Goal: Task Accomplishment & Management: Manage account settings

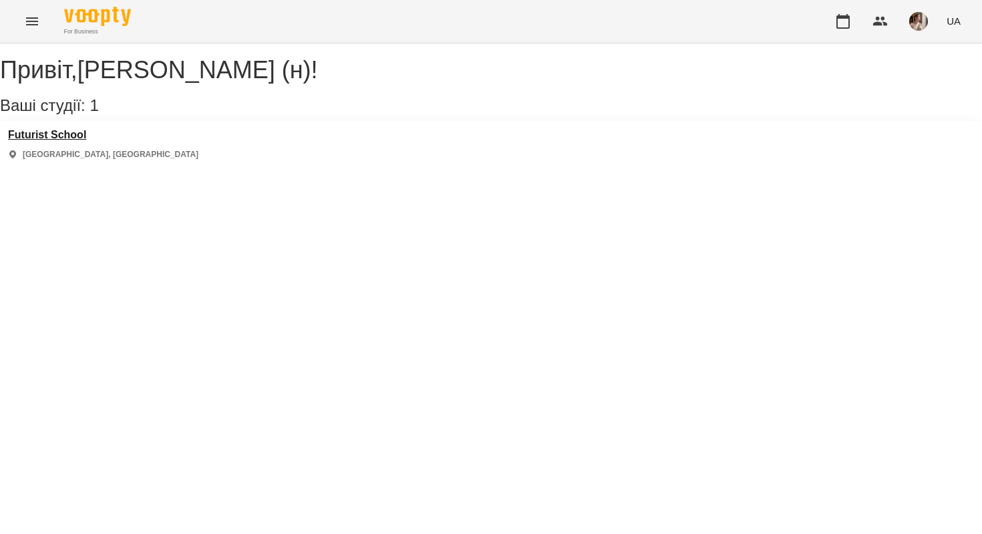
click at [57, 141] on h3 "Futurist School" at bounding box center [103, 135] width 190 height 12
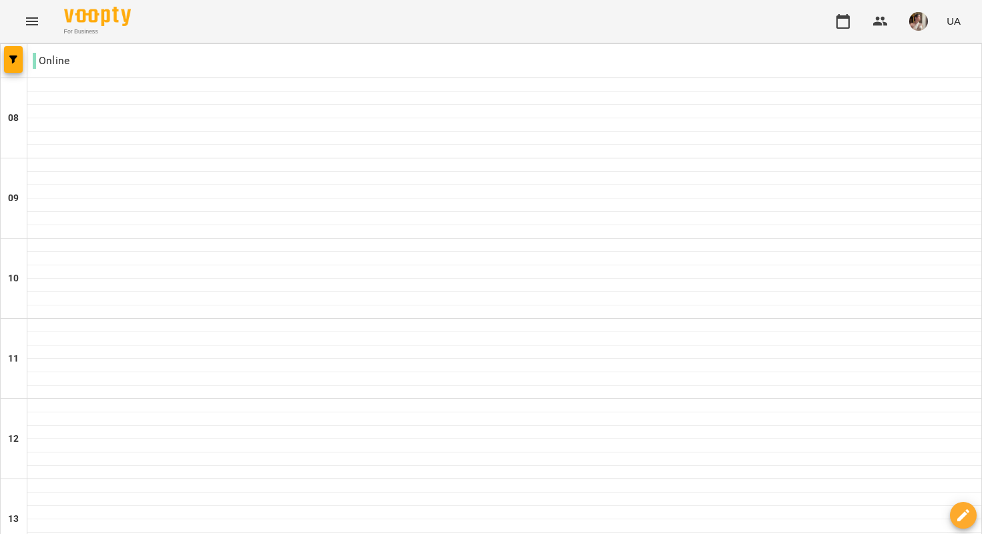
scroll to position [493, 0]
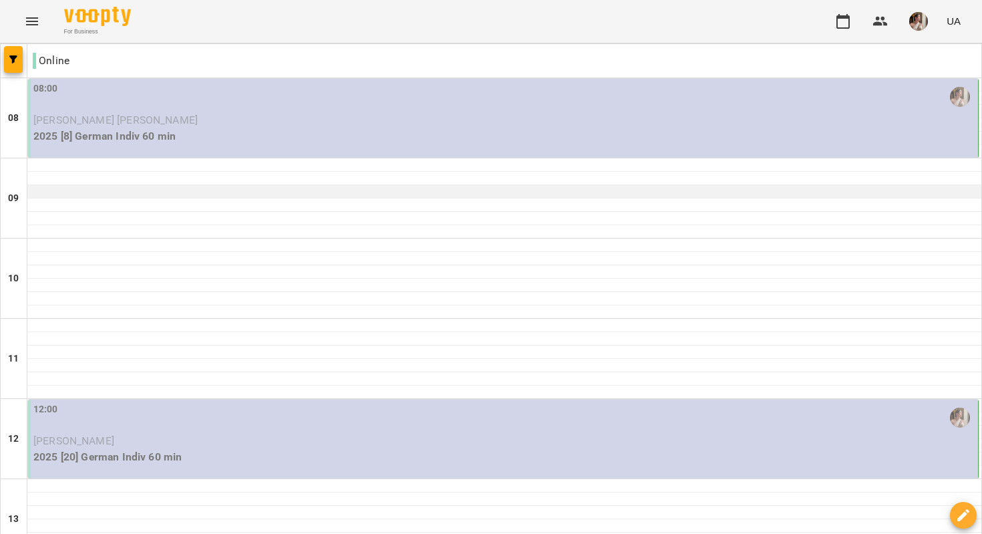
scroll to position [0, 0]
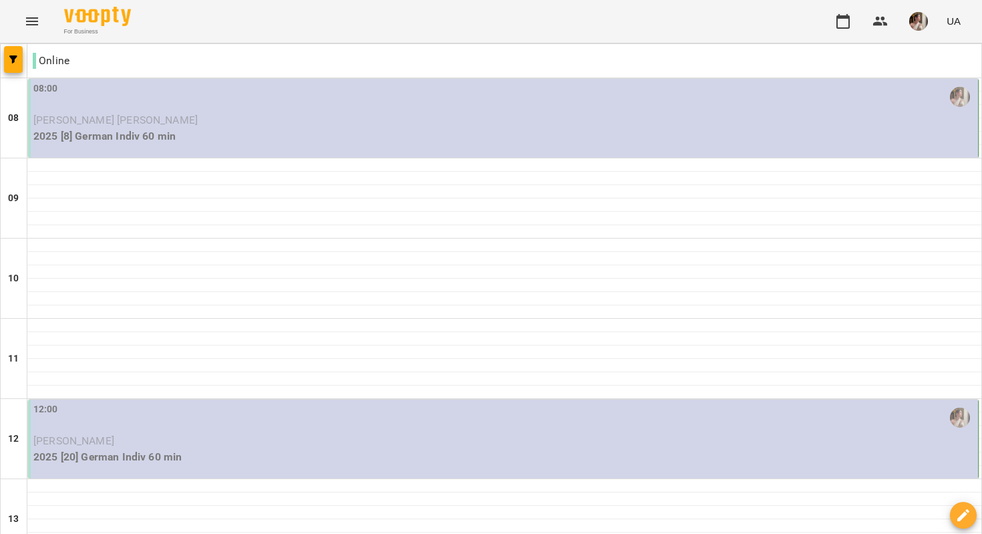
click at [458, 149] on div "08:00 [PERSON_NAME] [PERSON_NAME] 2025 [8] German Indiv 60 min" at bounding box center [503, 118] width 950 height 79
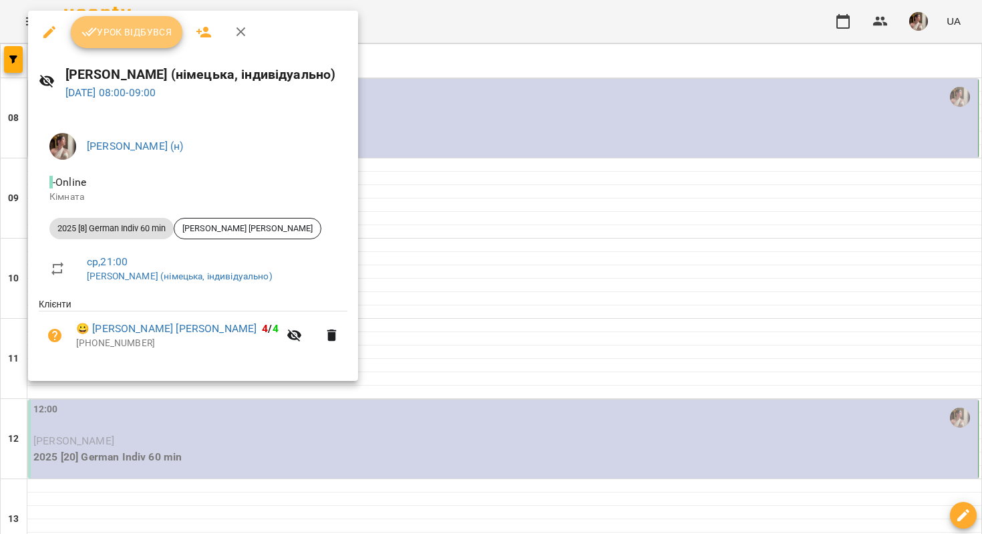
click at [167, 35] on span "Урок відбувся" at bounding box center [126, 32] width 91 height 16
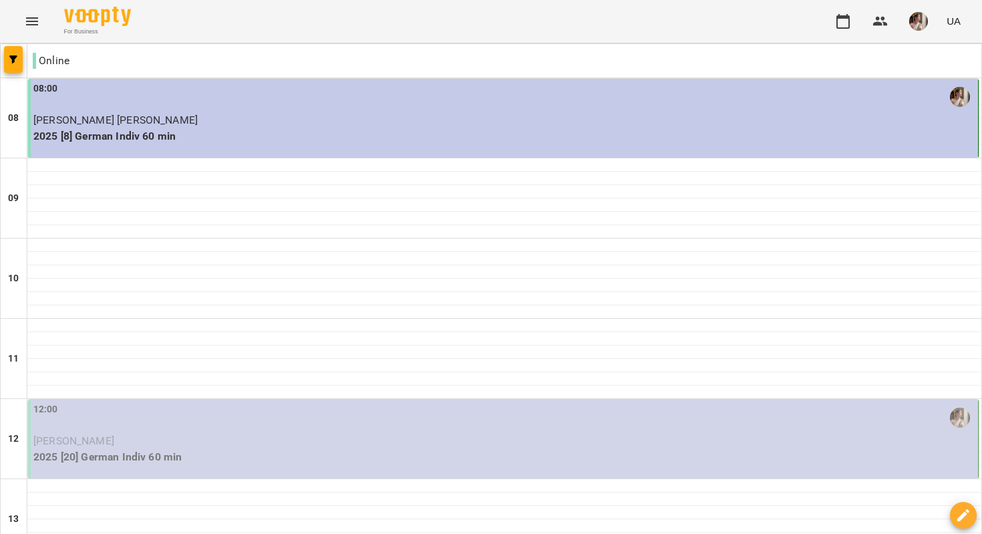
scroll to position [157, 0]
click at [331, 449] on p "2025 [20] German Indiv 60 min" at bounding box center [504, 457] width 942 height 16
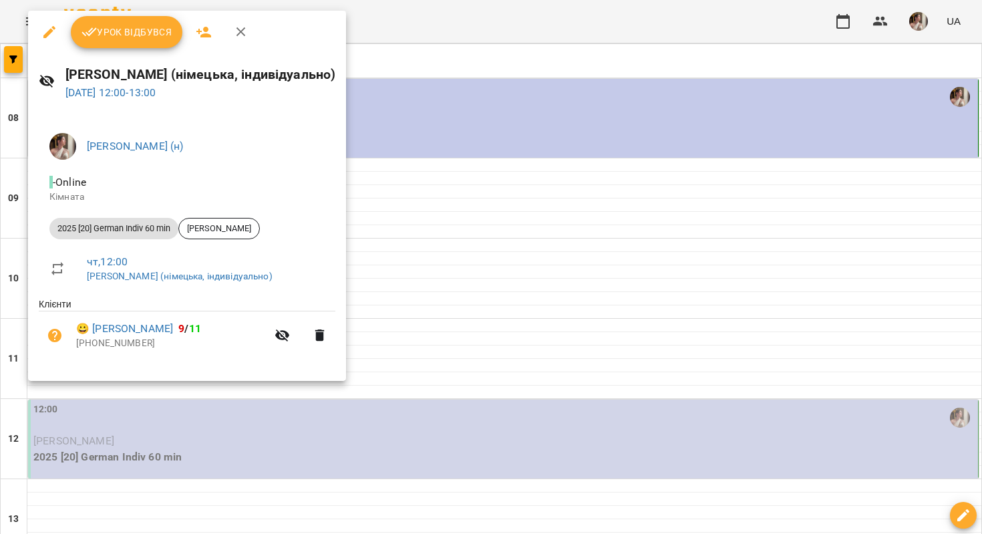
click at [145, 29] on span "Урок відбувся" at bounding box center [126, 32] width 91 height 16
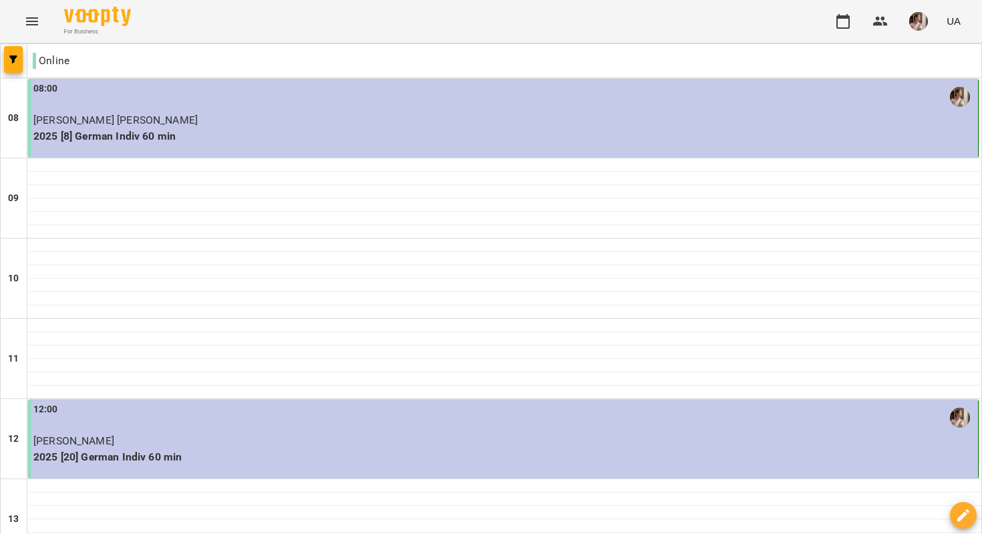
scroll to position [835, 0]
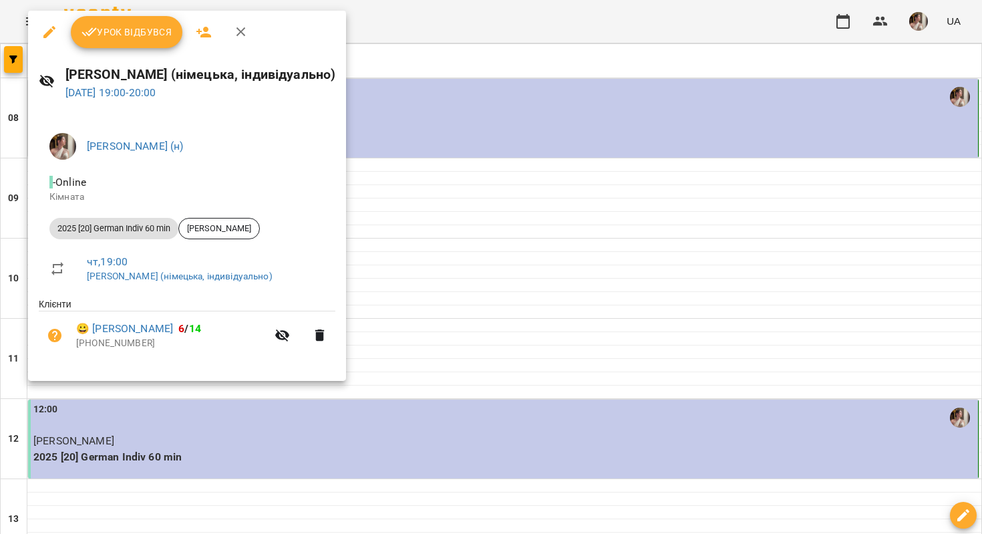
click at [157, 41] on button "Урок відбувся" at bounding box center [127, 32] width 112 height 32
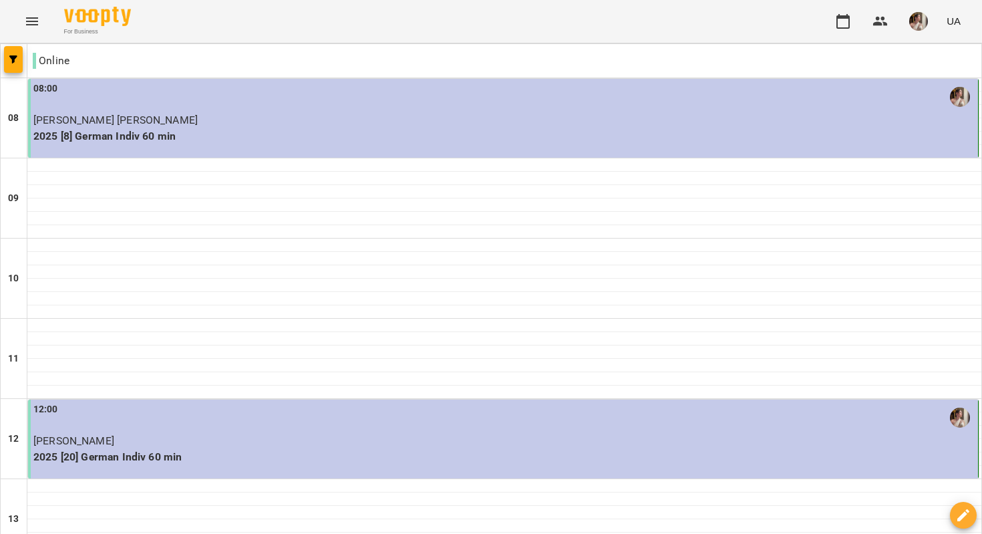
scroll to position [835, 0]
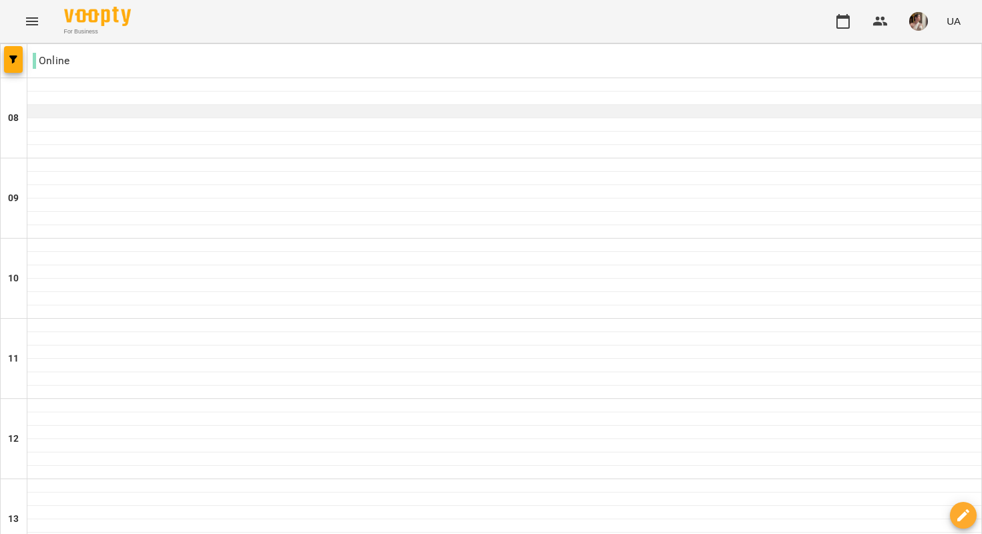
scroll to position [0, 0]
